Goal: Task Accomplishment & Management: Manage account settings

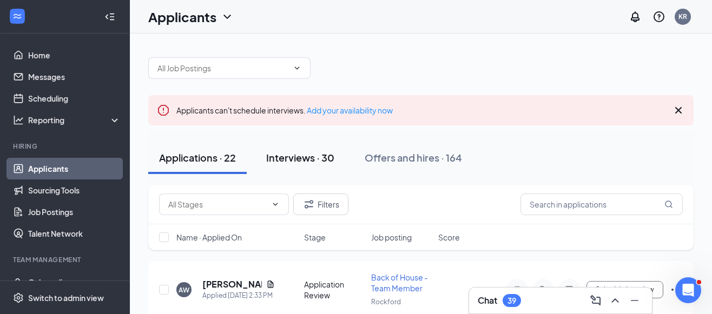
click at [305, 157] on div "Interviews · 30" at bounding box center [300, 158] width 68 height 14
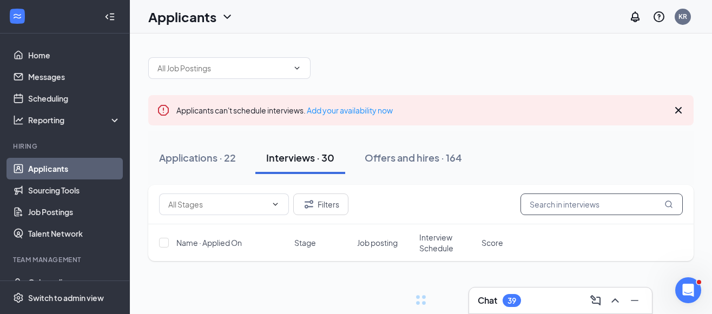
click at [601, 204] on input "text" at bounding box center [602, 205] width 162 height 22
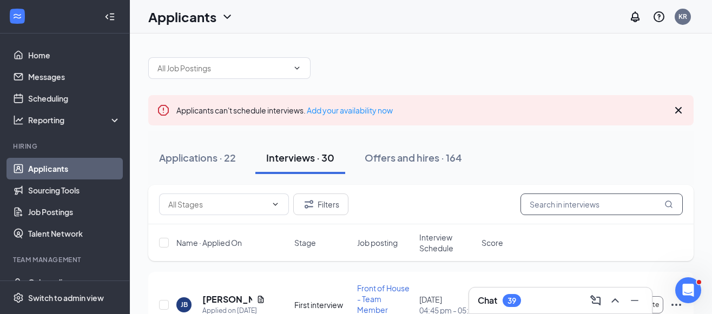
paste input "[PERSON_NAME]"
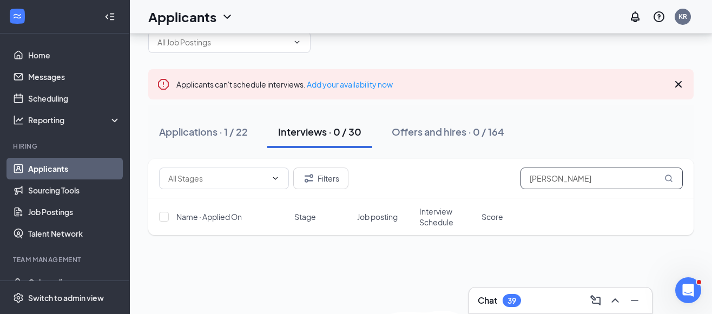
scroll to position [27, 0]
drag, startPoint x: 555, startPoint y: 179, endPoint x: 493, endPoint y: 179, distance: 62.8
click at [494, 179] on div "Filters [PERSON_NAME]" at bounding box center [421, 178] width 524 height 22
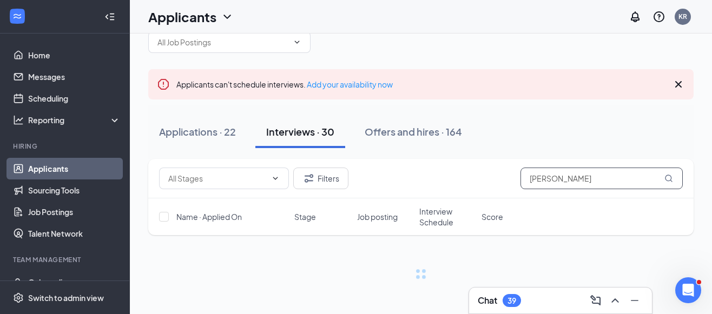
scroll to position [26, 0]
type input "[PERSON_NAME]"
click at [198, 135] on div "Applications · 22" at bounding box center [197, 132] width 77 height 14
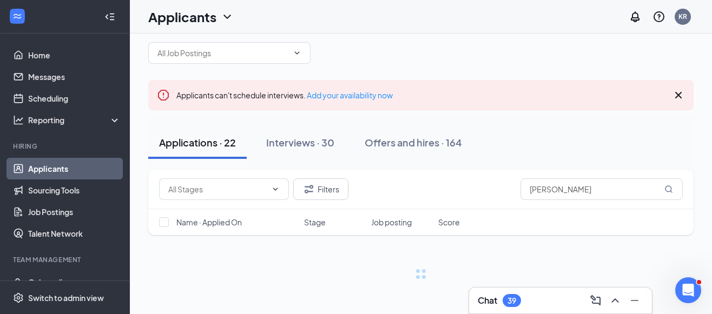
scroll to position [15, 0]
click at [593, 195] on div "Filters [PERSON_NAME]" at bounding box center [421, 190] width 546 height 40
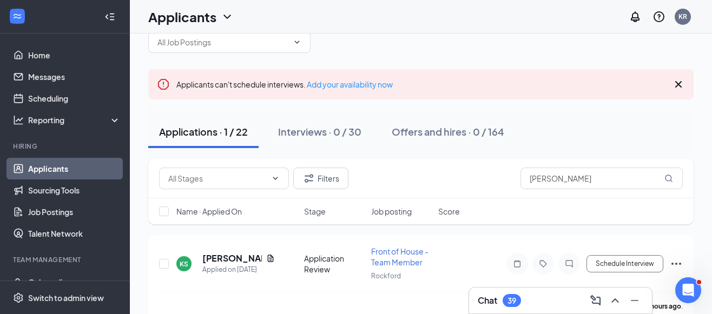
scroll to position [43, 0]
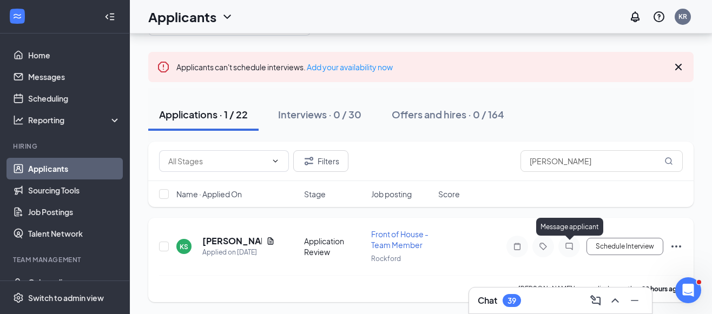
click at [567, 246] on icon "ChatInactive" at bounding box center [569, 246] width 13 height 9
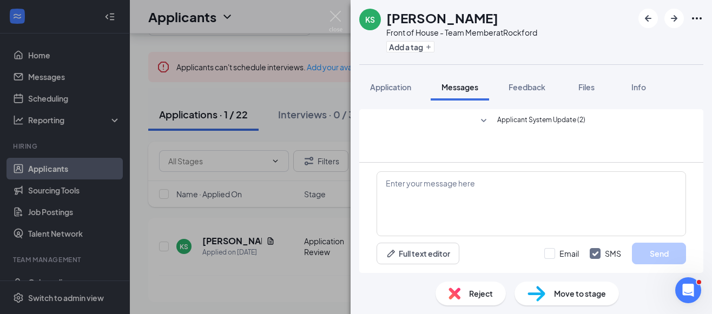
click at [502, 122] on span "Applicant System Update (2)" at bounding box center [541, 121] width 88 height 13
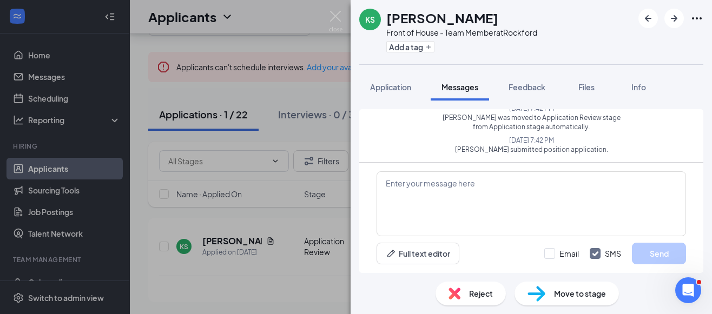
scroll to position [31, 0]
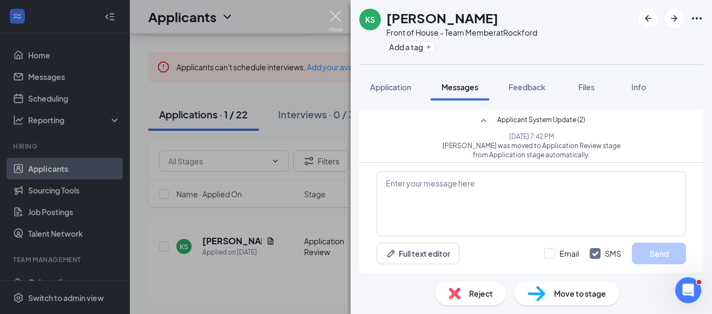
click at [337, 11] on img at bounding box center [336, 21] width 14 height 21
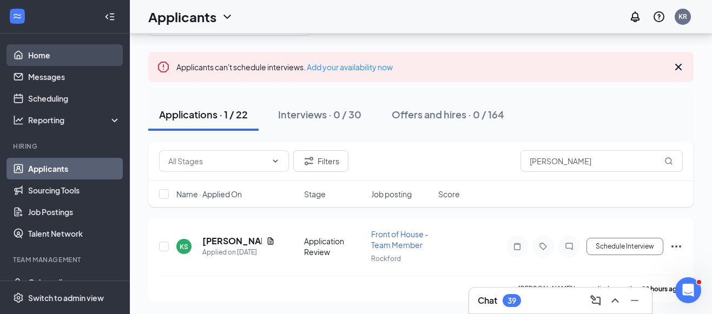
click at [37, 64] on link "Home" at bounding box center [74, 55] width 93 height 22
